Goal: Information Seeking & Learning: Understand process/instructions

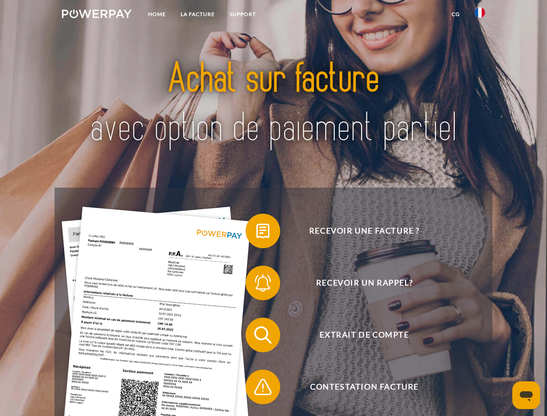
click at [97, 15] on img at bounding box center [97, 14] width 70 height 9
click at [480, 15] on img at bounding box center [480, 12] width 10 height 10
click at [456, 14] on link "CG" at bounding box center [455, 14] width 23 height 16
click at [256, 233] on span at bounding box center [249, 230] width 43 height 43
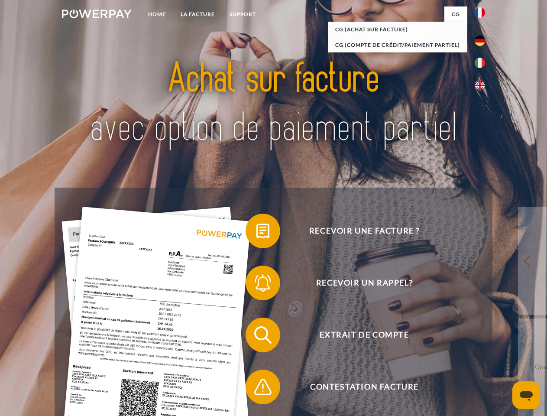
click at [256, 285] on div "Recevoir une facture ? Recevoir un rappel? Extrait de compte retour" at bounding box center [273, 361] width 437 height 346
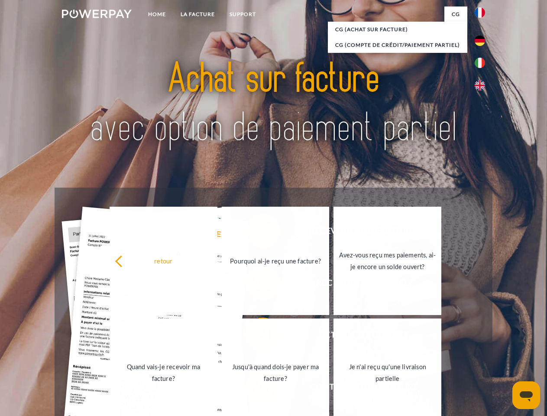
click at [256, 336] on link "Jusqu'à quand dois-je payer ma facture?" at bounding box center [276, 372] width 108 height 108
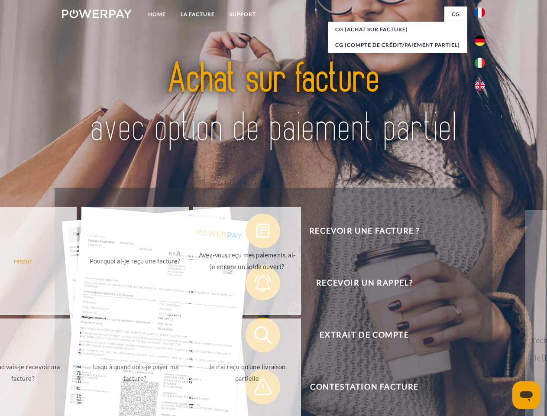
click at [256, 388] on span at bounding box center [249, 386] width 43 height 43
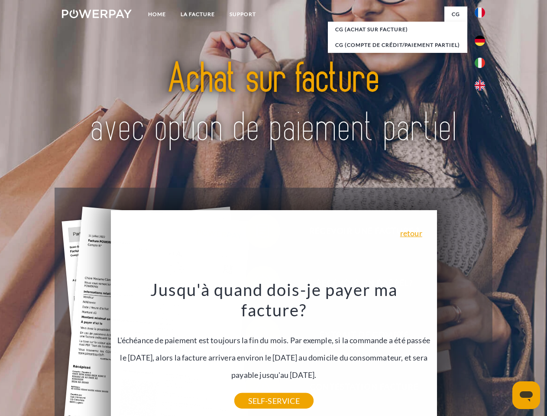
click at [526, 395] on icon "Ouvrir la fenêtre de messagerie" at bounding box center [526, 396] width 13 height 10
